Goal: Task Accomplishment & Management: Manage account settings

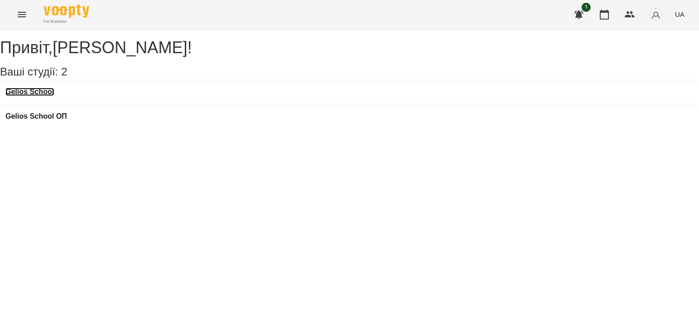
click at [34, 96] on h3 "Gelios School" at bounding box center [29, 92] width 49 height 8
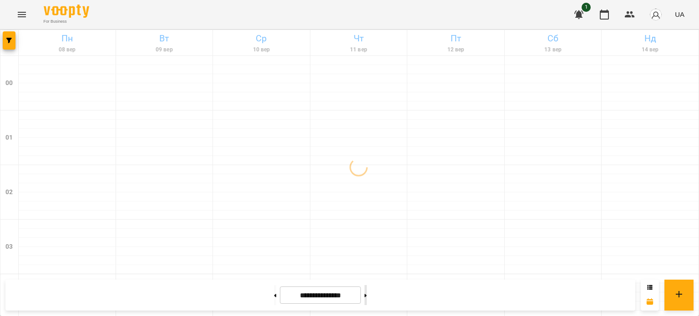
click at [367, 296] on icon at bounding box center [366, 295] width 2 height 3
type input "**********"
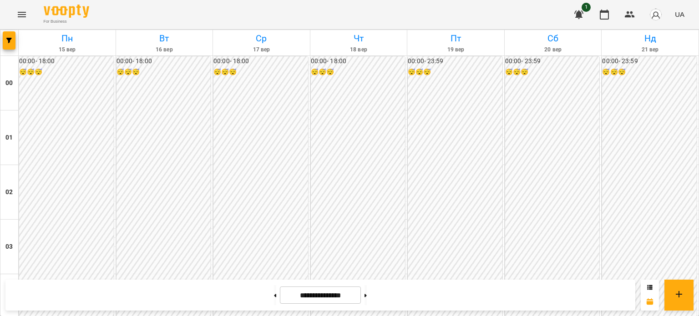
scroll to position [454, 0]
